Goal: Check status: Check status

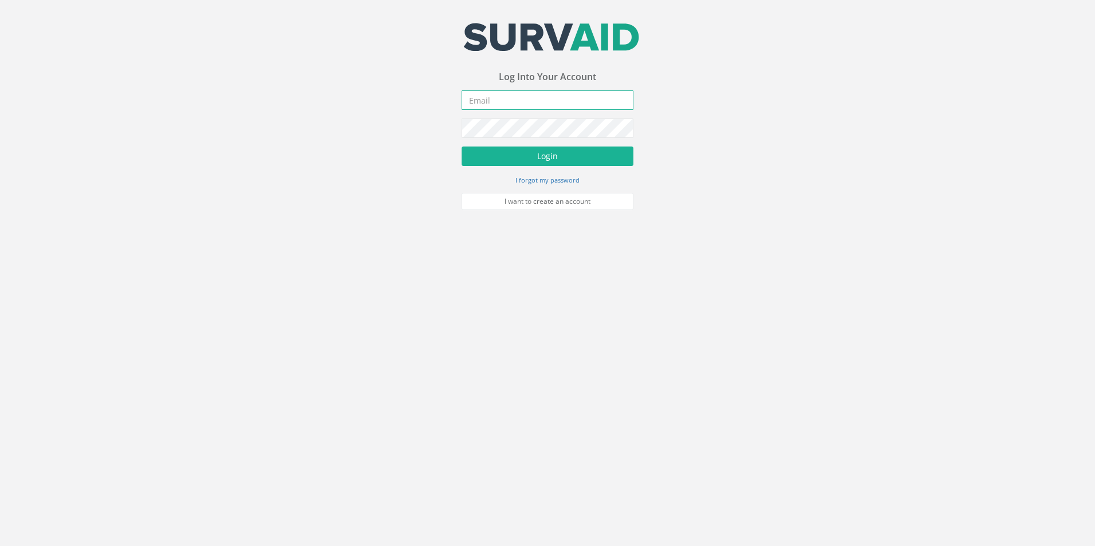
type input "[PERSON_NAME][EMAIL_ADDRESS][DOMAIN_NAME]"
click at [563, 111] on form "[PERSON_NAME][EMAIL_ADDRESS][DOMAIN_NAME] Incorrect Username or Password There …" at bounding box center [548, 150] width 172 height 120
click at [553, 151] on button "Login" at bounding box center [548, 156] width 172 height 19
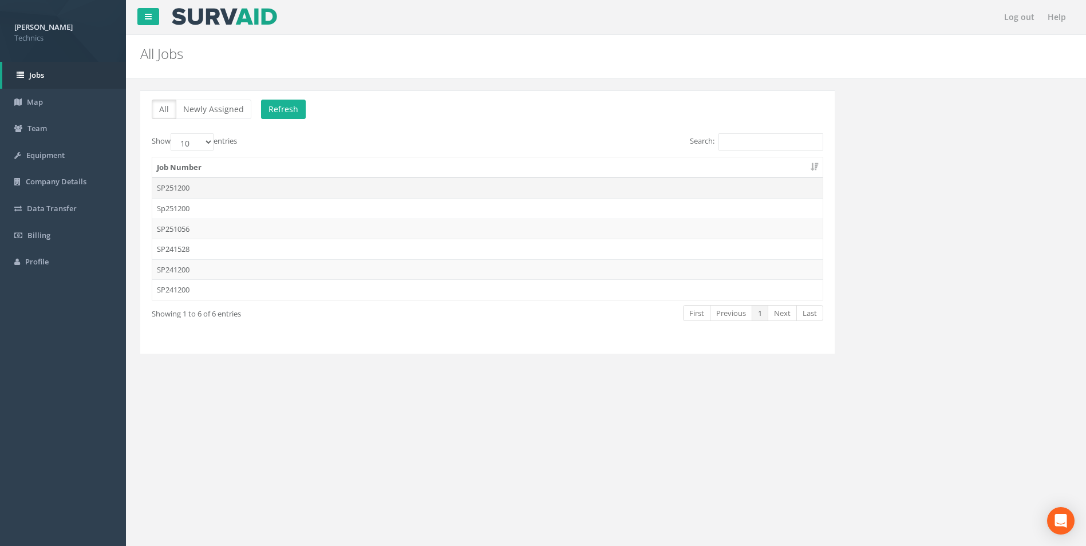
click at [204, 192] on td "SP251200" at bounding box center [487, 188] width 671 height 21
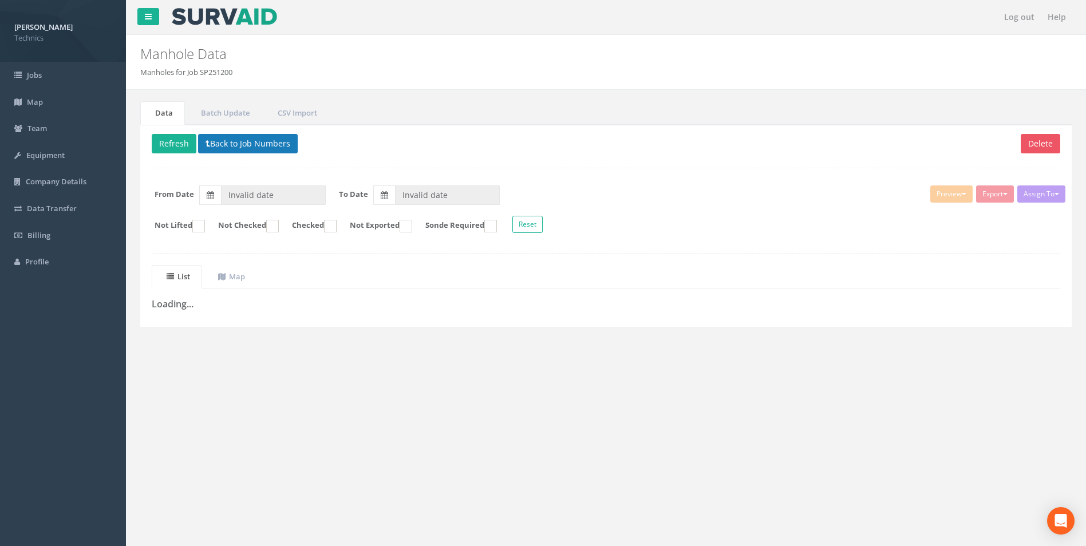
type input "[DATE]"
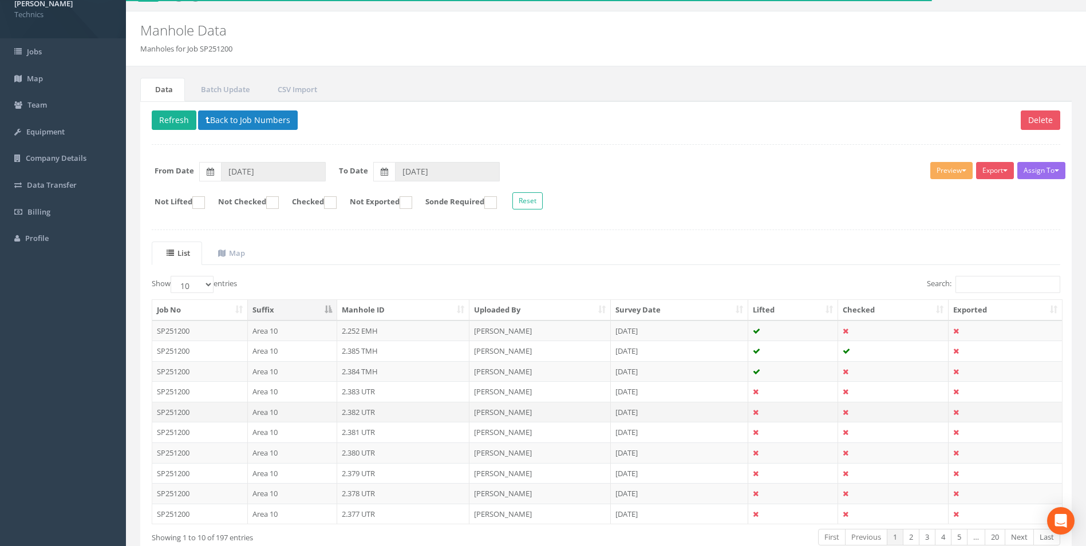
scroll to position [92, 0]
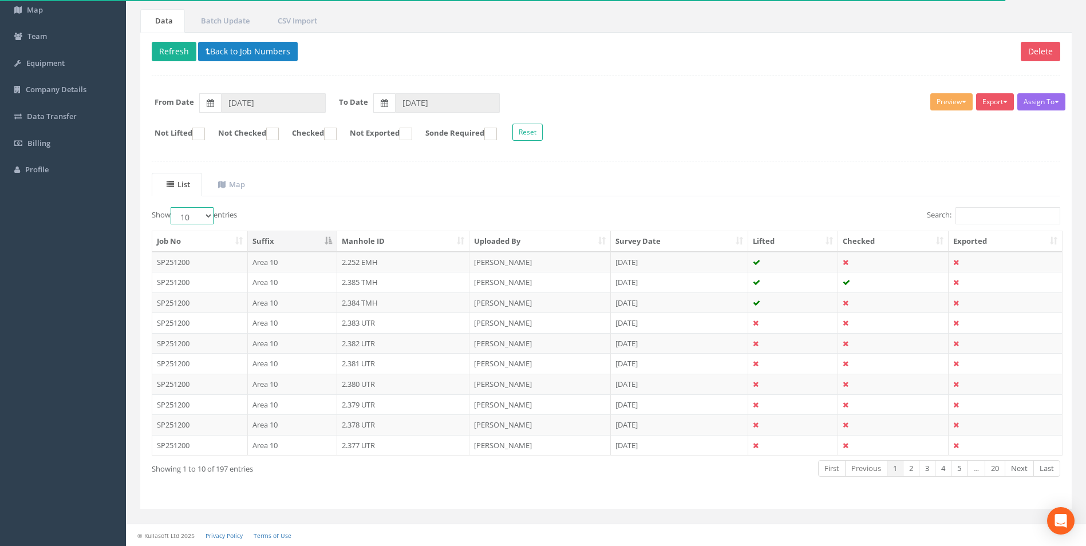
click at [202, 213] on select "10 25 50 100" at bounding box center [192, 215] width 43 height 17
select select "100"
click at [172, 207] on select "10 25 50 100" at bounding box center [192, 215] width 43 height 17
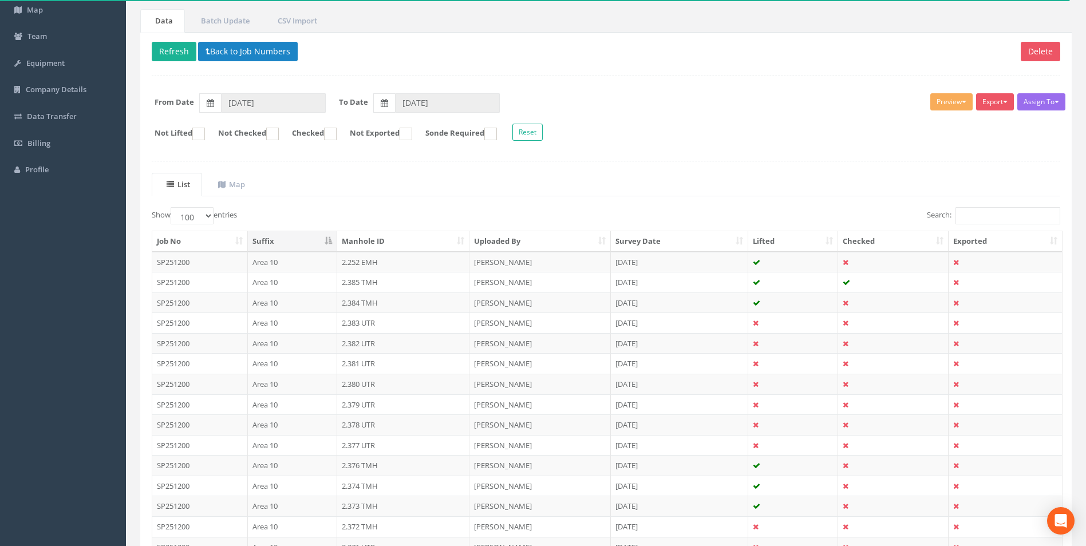
click at [380, 240] on th "Manhole ID" at bounding box center [403, 241] width 133 height 21
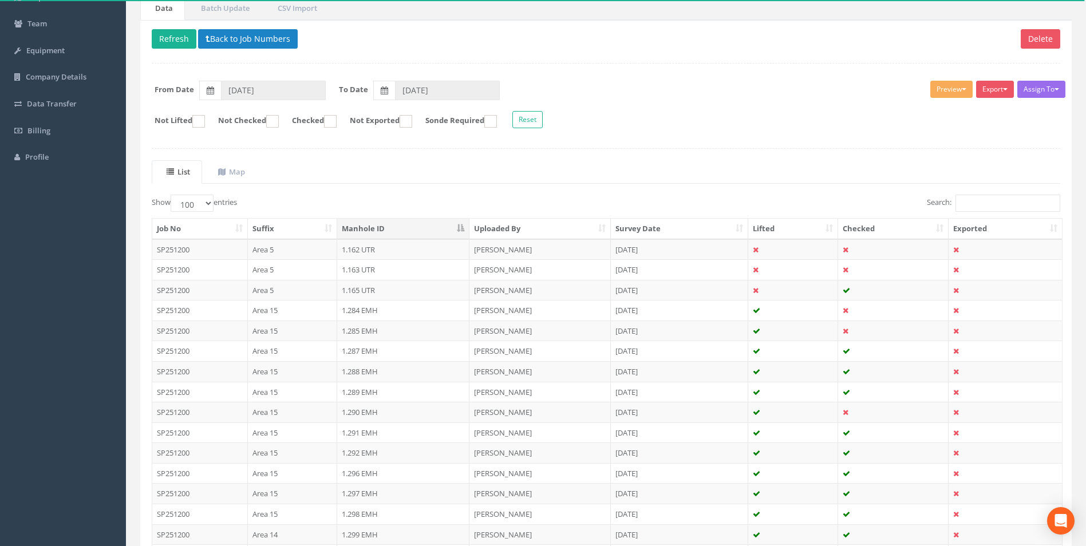
scroll to position [0, 0]
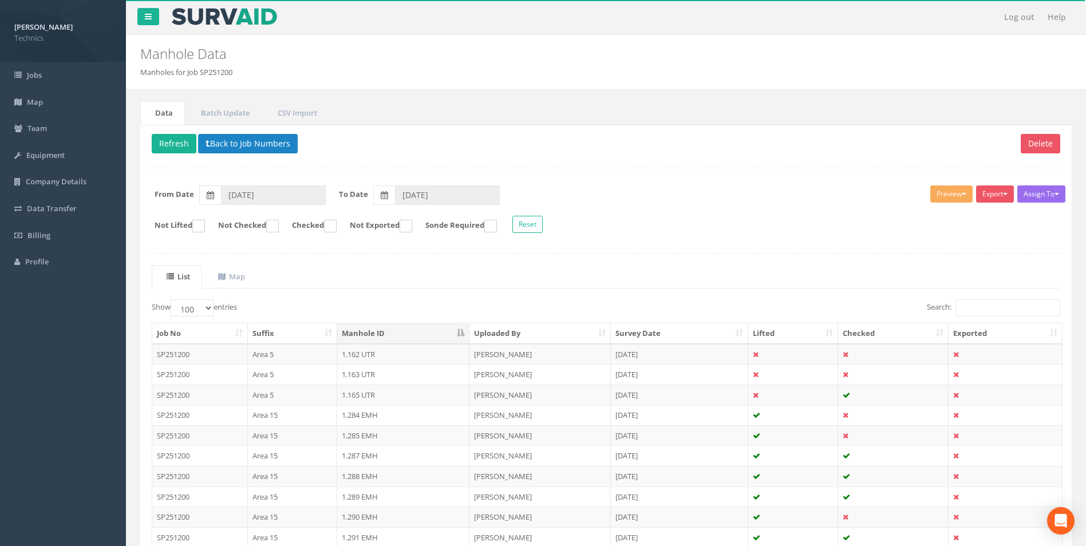
click at [511, 329] on th "Uploaded By" at bounding box center [540, 334] width 141 height 21
click at [650, 336] on th "Survey Date" at bounding box center [679, 334] width 137 height 21
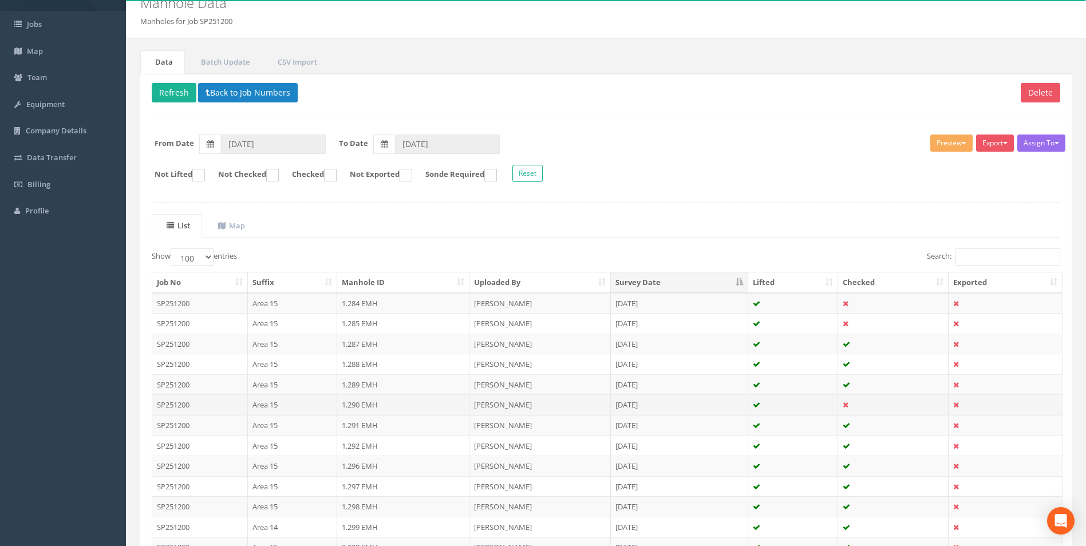
scroll to position [115, 0]
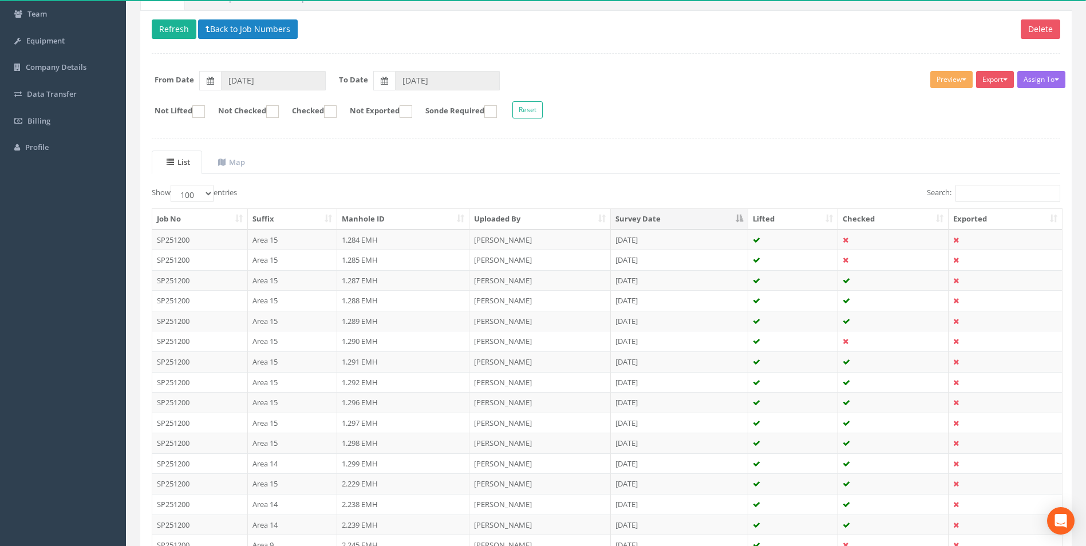
click at [651, 219] on th "Survey Date" at bounding box center [679, 219] width 137 height 21
